Goal: Check status: Check status

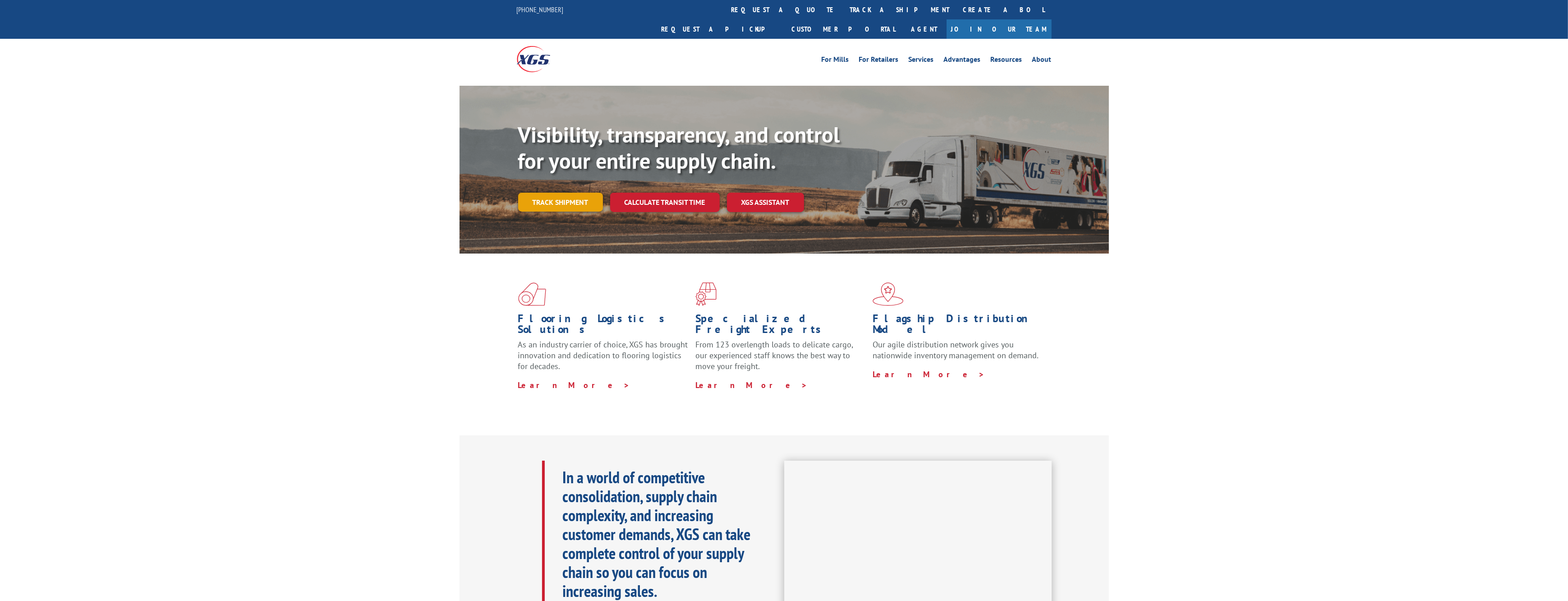
click at [578, 192] on link "Track shipment" at bounding box center [560, 201] width 84 height 19
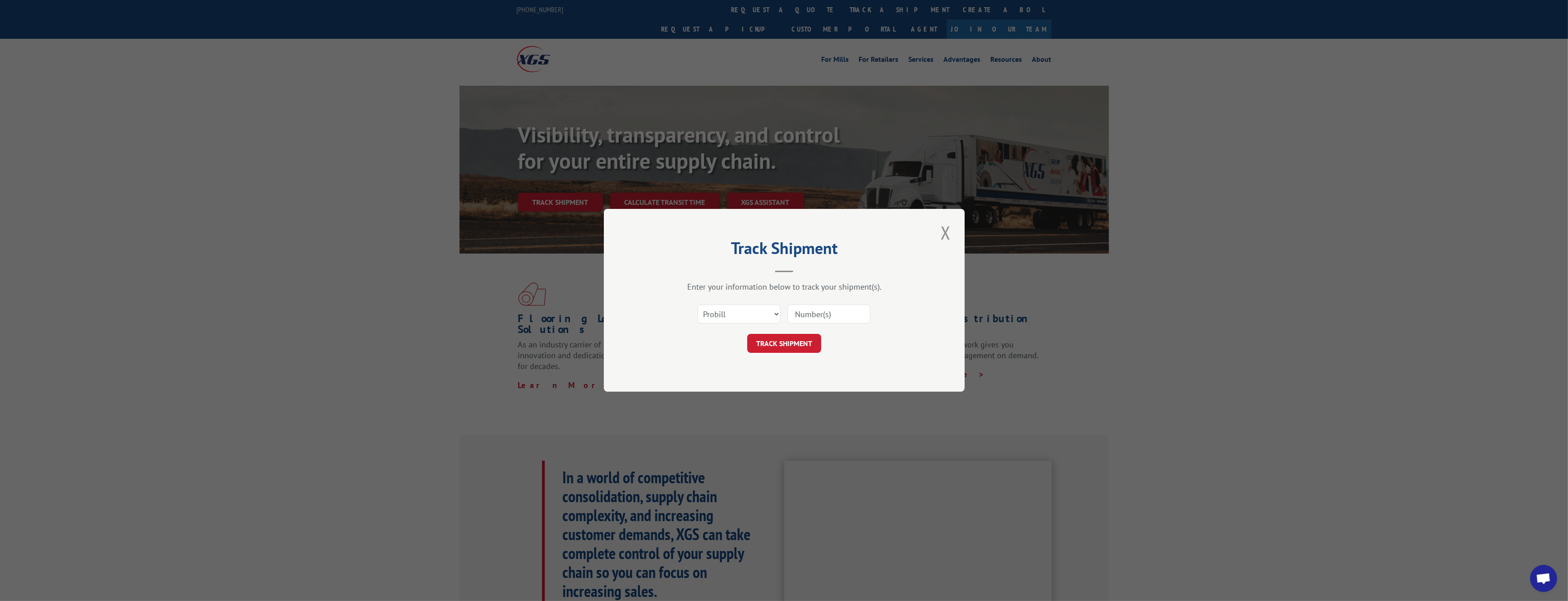
click at [832, 311] on input at bounding box center [829, 314] width 83 height 19
type input "54386168"
click at [798, 344] on button "TRACK SHIPMENT" at bounding box center [784, 343] width 74 height 19
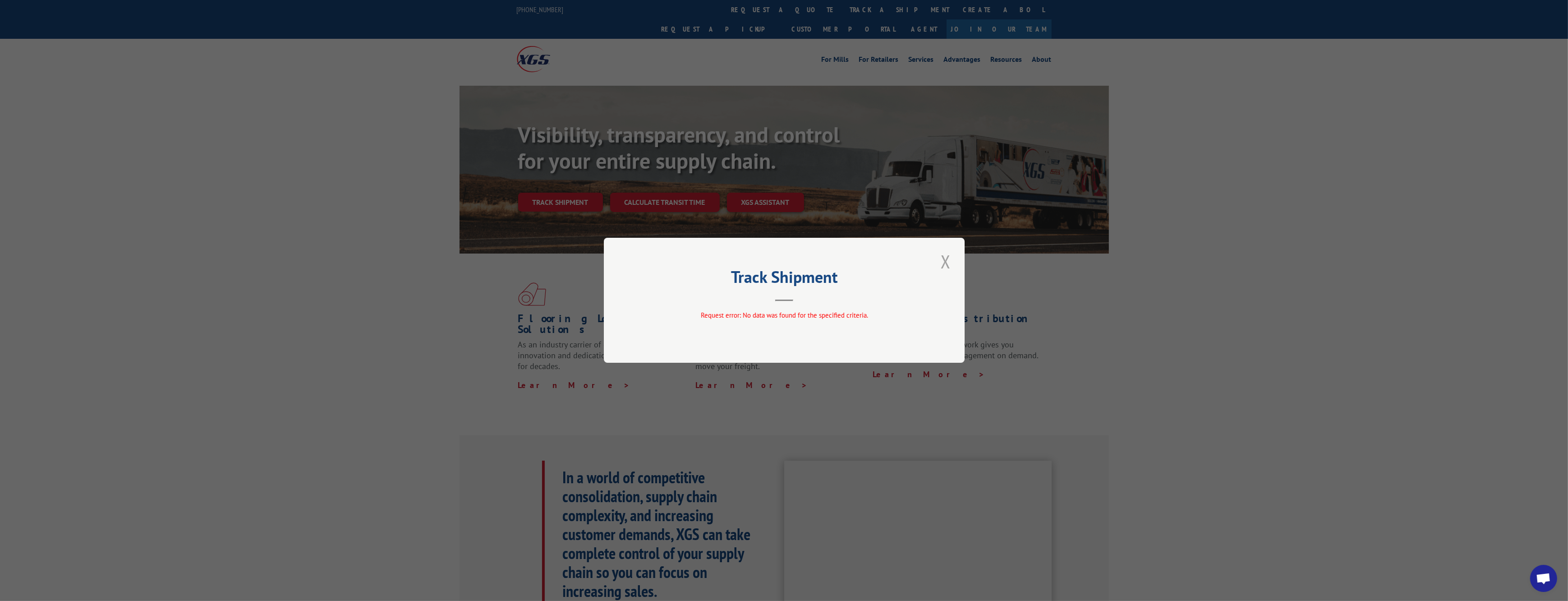
click at [947, 260] on button "Close modal" at bounding box center [946, 261] width 15 height 25
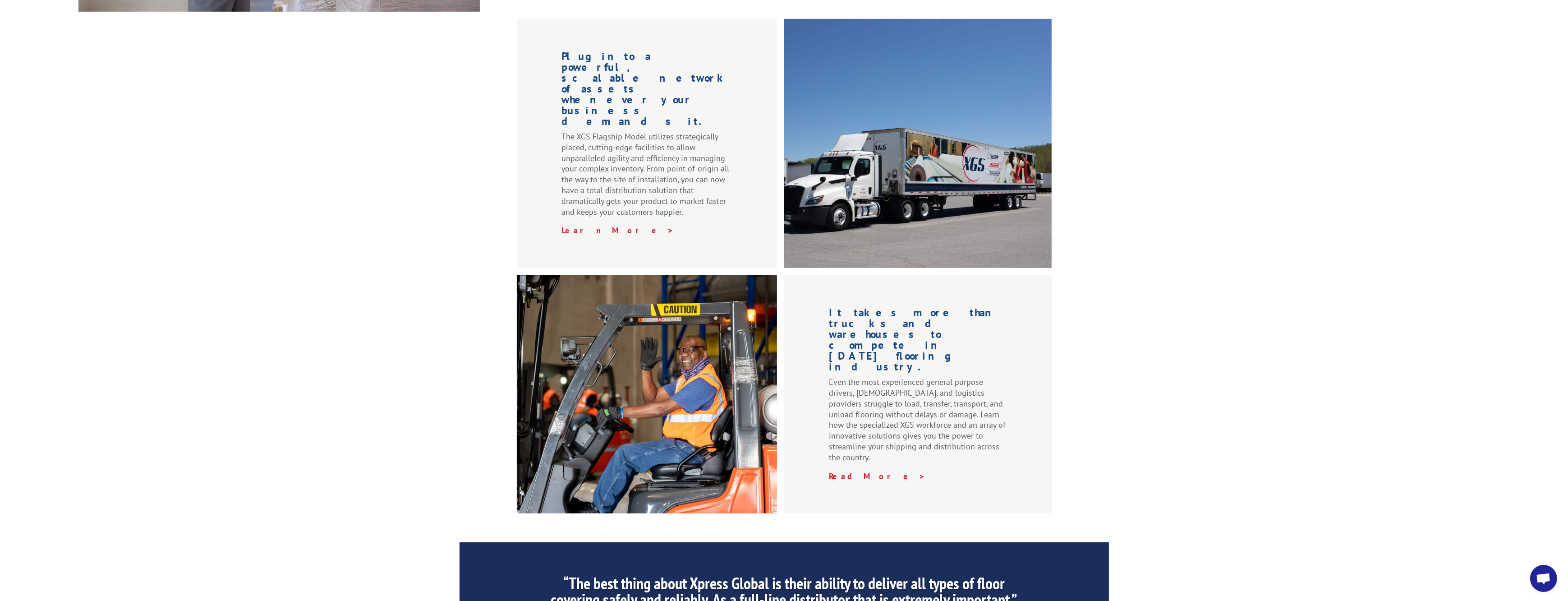
scroll to position [1185, 0]
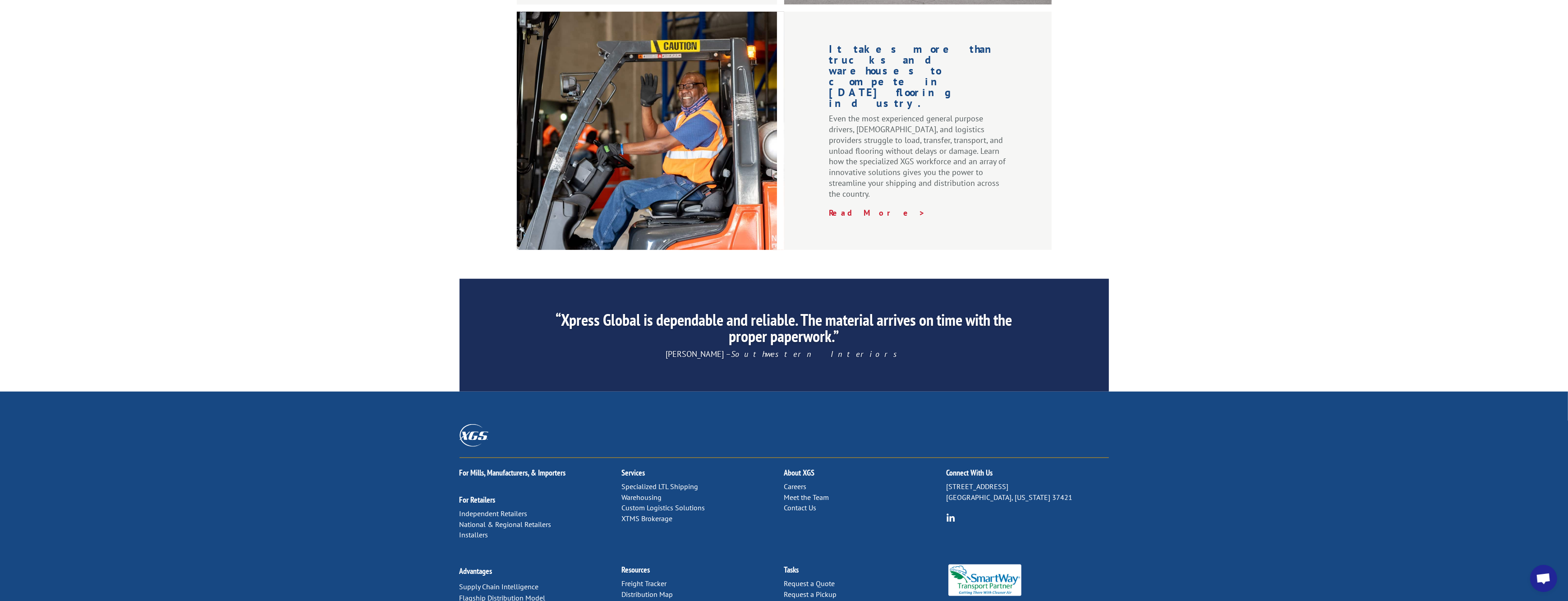
click at [812, 503] on link "Contact Us" at bounding box center [801, 508] width 32 height 9
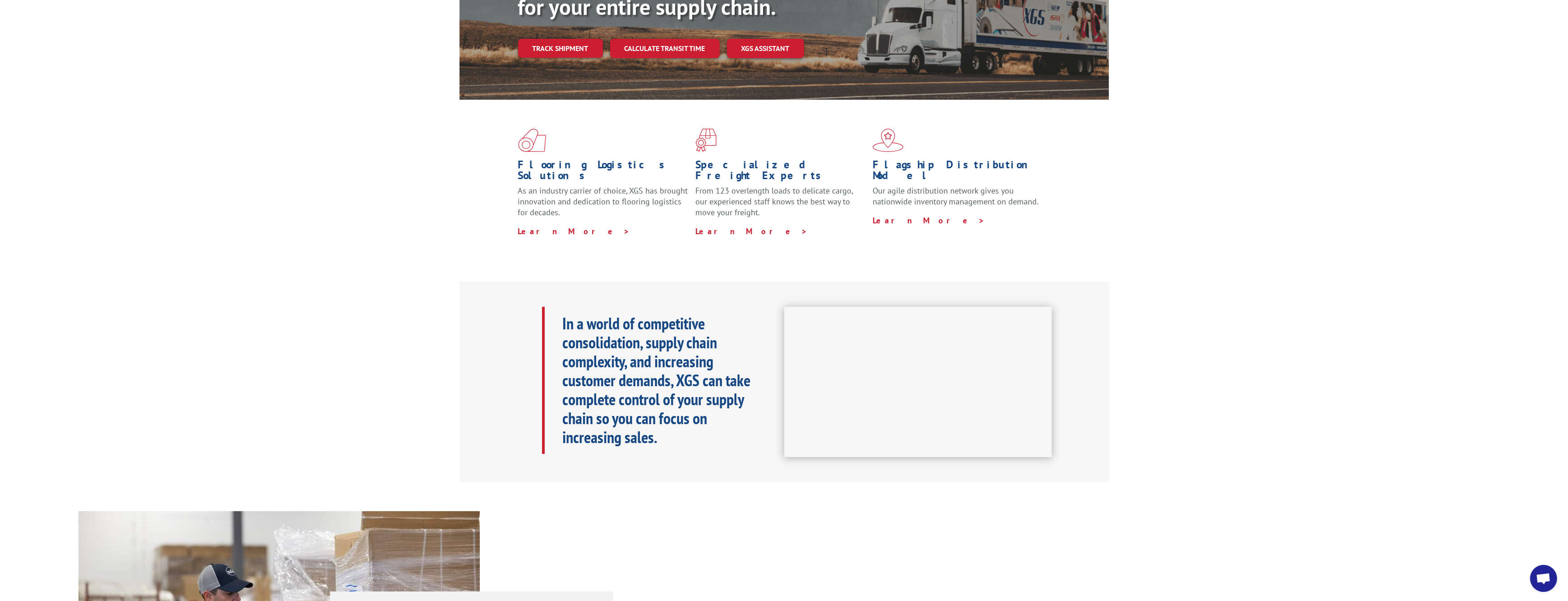
scroll to position [0, 0]
